Goal: Task Accomplishment & Management: Complete application form

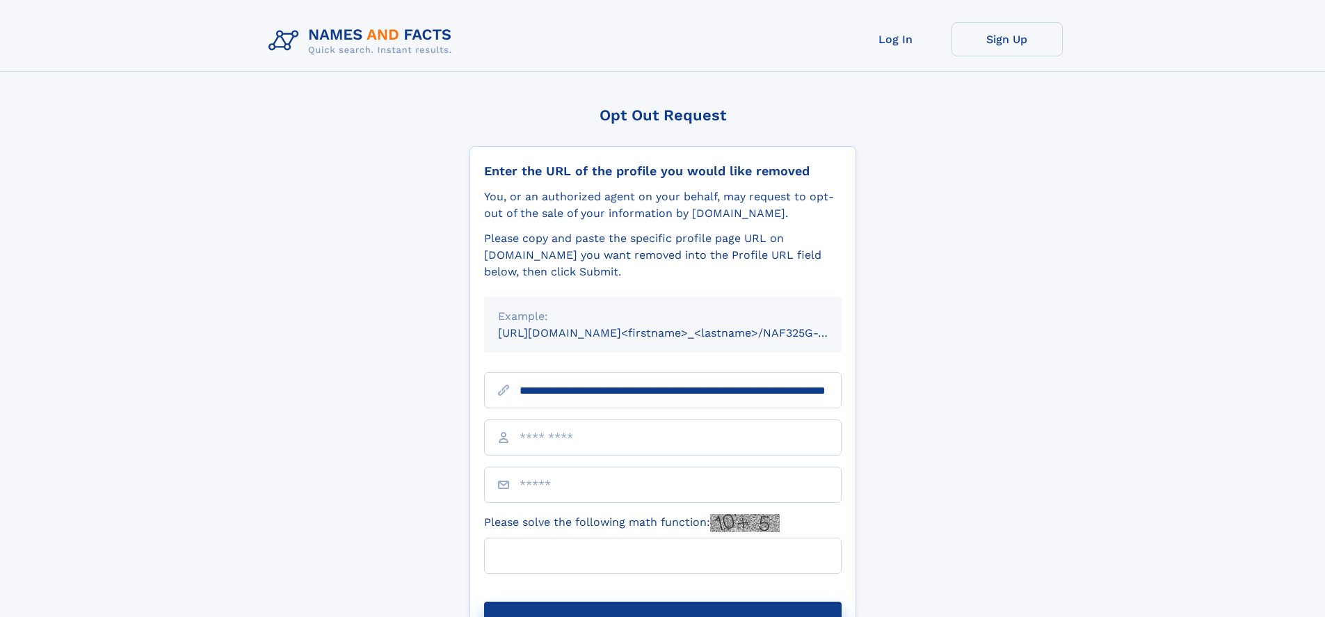
scroll to position [0, 152]
type input "**********"
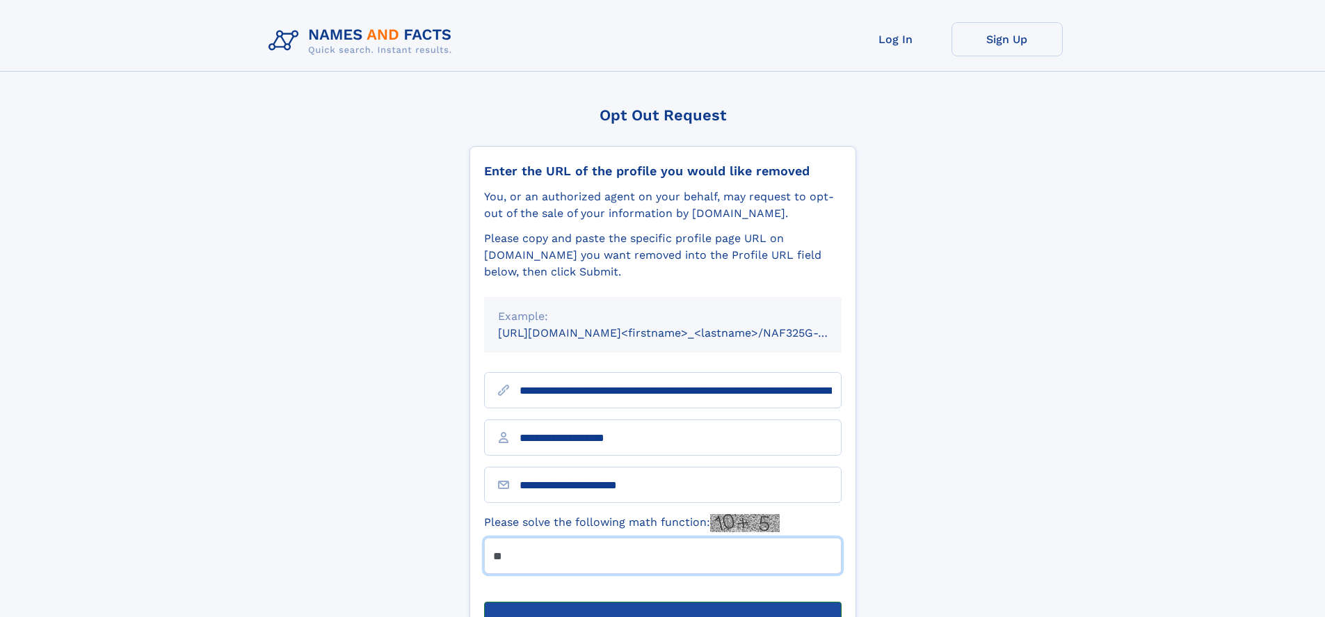
type input "**"
click at [662, 602] on button "Submit Opt Out Request" at bounding box center [662, 624] width 357 height 45
